Goal: Information Seeking & Learning: Learn about a topic

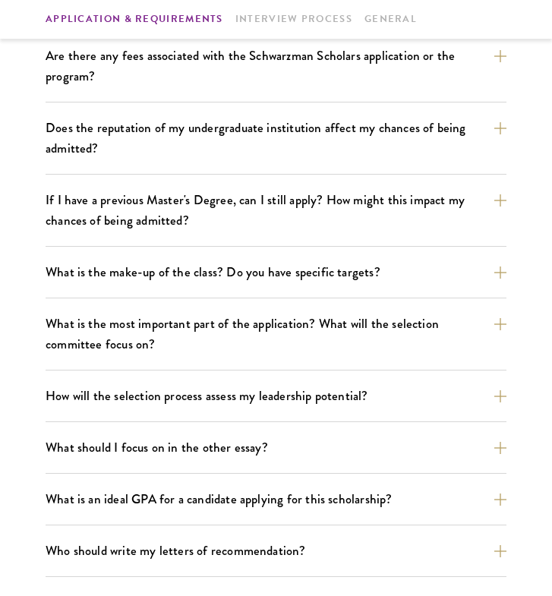
scroll to position [628, 0]
